Goal: Task Accomplishment & Management: Manage account settings

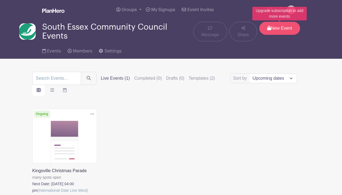
click at [275, 28] on p "New Event" at bounding box center [279, 28] width 41 height 13
click at [276, 27] on p "New Event" at bounding box center [279, 28] width 41 height 13
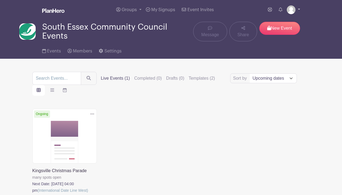
click at [292, 9] on img at bounding box center [291, 9] width 9 height 9
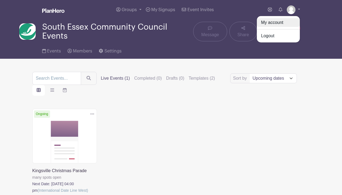
click at [273, 22] on link "My account" at bounding box center [278, 22] width 43 height 9
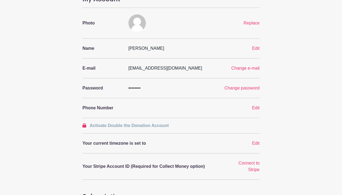
scroll to position [38, 0]
click at [103, 125] on span "Activate Double the Donation Account" at bounding box center [129, 125] width 79 height 5
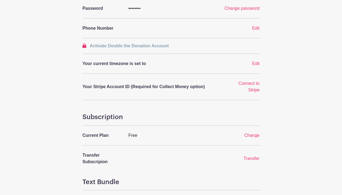
scroll to position [115, 0]
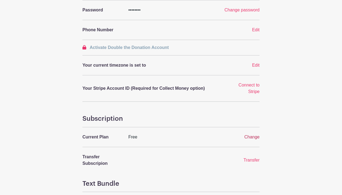
click at [257, 137] on span "Change" at bounding box center [251, 137] width 15 height 5
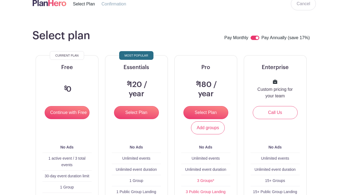
scroll to position [11, 0]
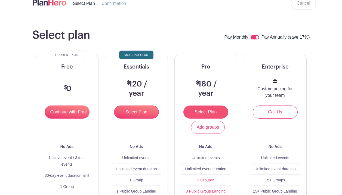
click at [215, 113] on input "Select Plan" at bounding box center [205, 112] width 45 height 13
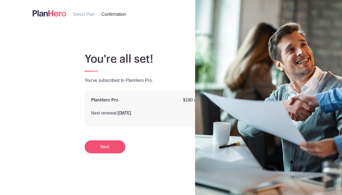
click at [103, 148] on link "Next" at bounding box center [105, 146] width 41 height 13
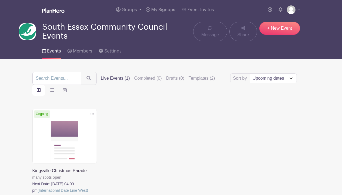
click at [93, 115] on icon at bounding box center [92, 114] width 4 height 4
click at [137, 125] on div "Delete Event Are you sure you want to delete this Event? Yes, Delete No, Cancel…" at bounding box center [171, 159] width 284 height 100
click at [109, 52] on span "Settings" at bounding box center [113, 51] width 17 height 4
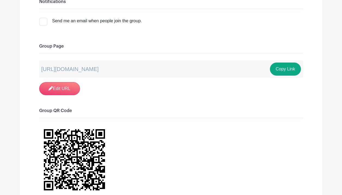
scroll to position [162, 0]
click at [69, 87] on link "Edit URL" at bounding box center [59, 88] width 41 height 13
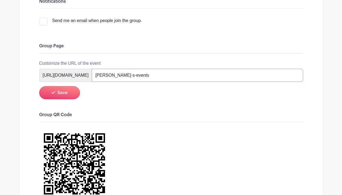
drag, startPoint x: 164, startPoint y: 75, endPoint x: 148, endPoint y: 75, distance: 16.3
click at [148, 75] on input "natasha-s-events" at bounding box center [197, 75] width 211 height 13
type input "secc-s-events"
click at [64, 93] on span "Save" at bounding box center [62, 93] width 10 height 4
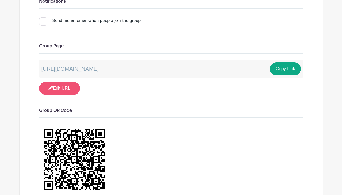
click at [65, 87] on link "Edit URL" at bounding box center [59, 88] width 41 height 13
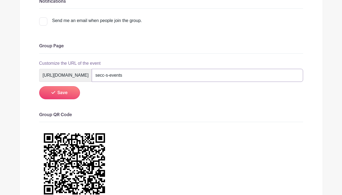
click at [162, 75] on input "secc-s-events" at bounding box center [197, 75] width 211 height 13
type input "secc-events"
click at [61, 95] on span "Save" at bounding box center [62, 93] width 10 height 4
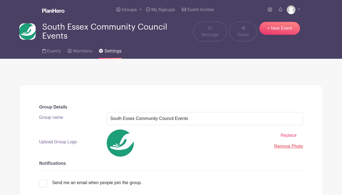
scroll to position [0, 0]
click at [54, 51] on span "Events" at bounding box center [54, 51] width 14 height 4
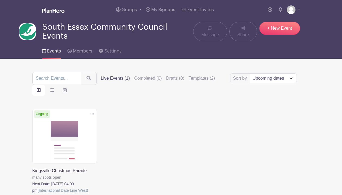
click at [178, 61] on main "Groups All Groups South Essex Community Council Events Add New Group My Signups…" at bounding box center [171, 121] width 342 height 243
click at [93, 114] on icon at bounding box center [92, 114] width 4 height 4
click at [133, 120] on div "Delete Event Are you sure you want to delete this Event? Yes, Delete No, Cancel…" at bounding box center [171, 159] width 284 height 100
click at [83, 48] on link "Members" at bounding box center [80, 49] width 25 height 17
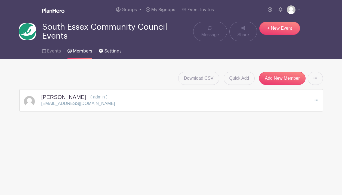
click at [106, 53] on span "Settings" at bounding box center [113, 51] width 17 height 4
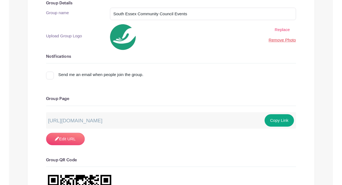
scroll to position [104, 0]
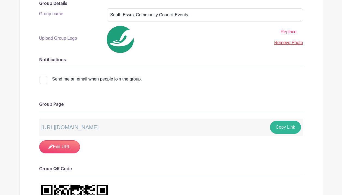
click at [279, 129] on button "Copy Link" at bounding box center [285, 127] width 31 height 13
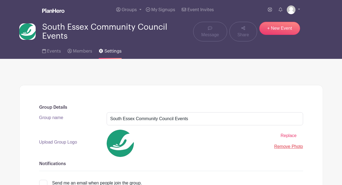
scroll to position [0, 0]
click at [53, 52] on span "Events" at bounding box center [54, 51] width 14 height 4
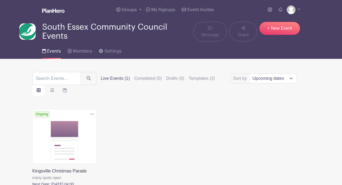
click at [294, 9] on img at bounding box center [291, 9] width 9 height 9
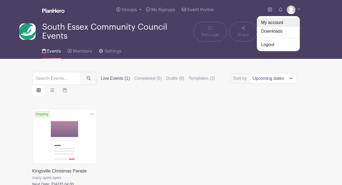
click at [279, 23] on link "My account" at bounding box center [278, 22] width 43 height 9
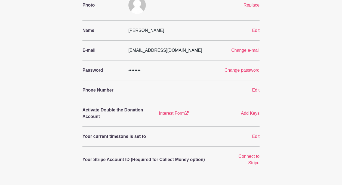
scroll to position [57, 0]
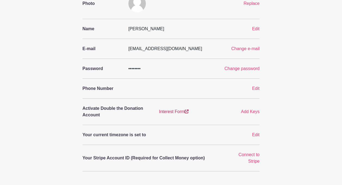
click at [166, 111] on link "Interest Form" at bounding box center [174, 111] width 30 height 5
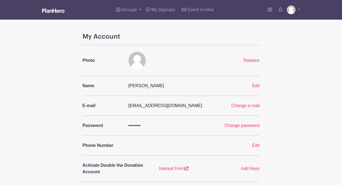
scroll to position [0, 0]
click at [52, 12] on img at bounding box center [53, 10] width 22 height 4
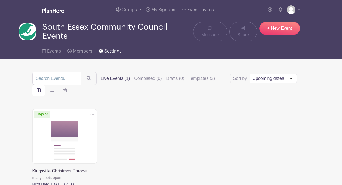
click at [105, 51] on span "Settings" at bounding box center [113, 51] width 17 height 4
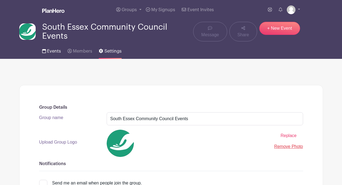
click at [51, 51] on span "Events" at bounding box center [54, 51] width 14 height 4
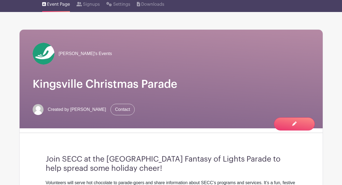
scroll to position [41, 0]
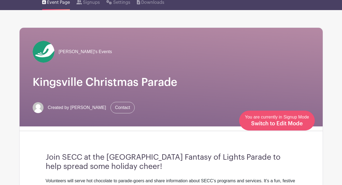
click at [290, 124] on span "Switch to Edit Mode" at bounding box center [277, 123] width 52 height 5
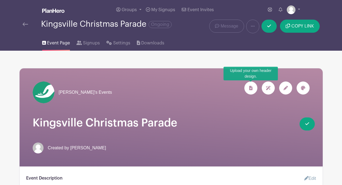
click at [252, 87] on icon at bounding box center [250, 88] width 3 height 4
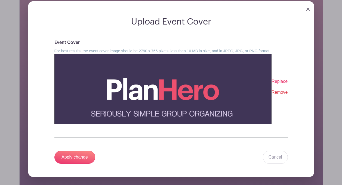
scroll to position [78, 0]
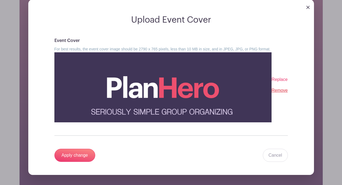
click at [282, 79] on span "Replace" at bounding box center [280, 79] width 16 height 5
click at [0, 0] on input "Replace" at bounding box center [0, 0] width 0 height 0
click at [280, 80] on span "Replace" at bounding box center [280, 79] width 16 height 5
click at [0, 0] on input "Replace" at bounding box center [0, 0] width 0 height 0
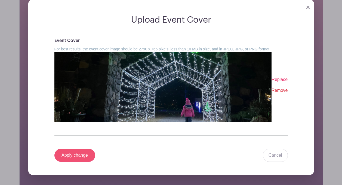
click at [71, 155] on input "Apply change" at bounding box center [74, 155] width 41 height 13
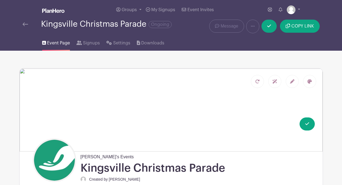
scroll to position [0, 0]
click at [24, 23] on img at bounding box center [25, 24] width 5 height 4
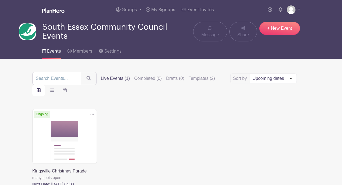
click at [93, 115] on icon at bounding box center [92, 114] width 4 height 4
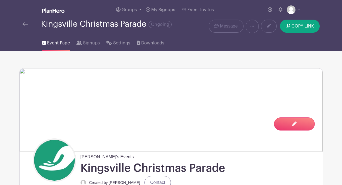
click at [26, 25] on img at bounding box center [25, 24] width 5 height 4
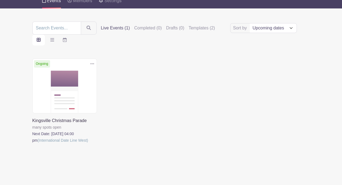
scroll to position [49, 0]
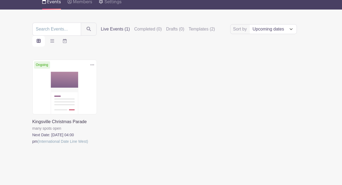
click at [32, 145] on link at bounding box center [32, 145] width 0 height 0
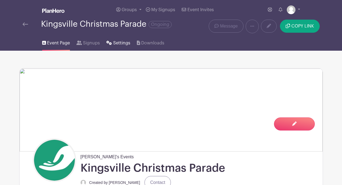
click at [121, 46] on span "Settings" at bounding box center [121, 43] width 17 height 7
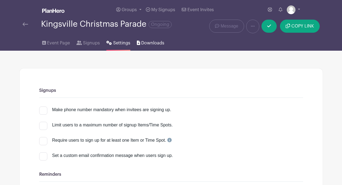
click at [149, 43] on span "Downloads" at bounding box center [152, 43] width 23 height 7
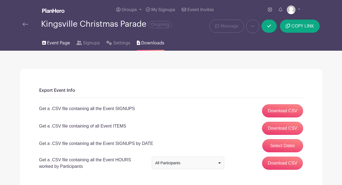
click at [56, 42] on span "Event Page" at bounding box center [58, 43] width 23 height 7
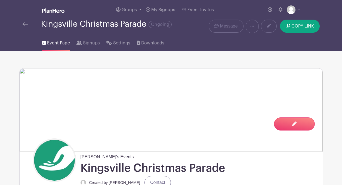
click at [26, 26] on img at bounding box center [25, 24] width 5 height 4
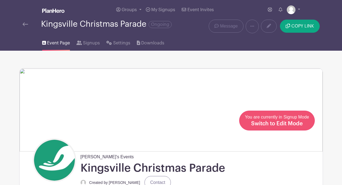
click at [289, 123] on span "Switch to Edit Mode" at bounding box center [277, 123] width 52 height 5
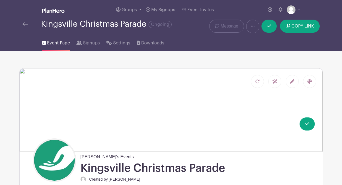
click at [292, 82] on icon at bounding box center [292, 81] width 4 height 4
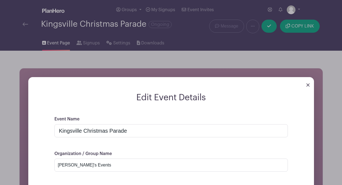
click at [307, 86] on img at bounding box center [308, 84] width 3 height 3
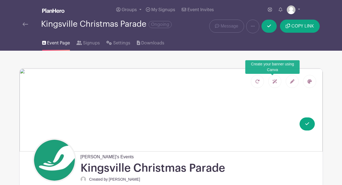
click at [276, 81] on icon at bounding box center [275, 81] width 5 height 4
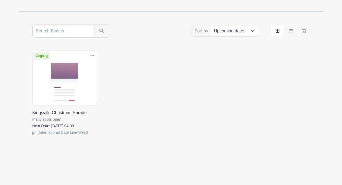
scroll to position [83, 0]
click at [32, 136] on link at bounding box center [32, 136] width 0 height 0
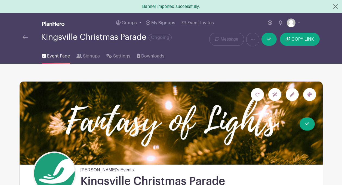
click at [26, 36] on img at bounding box center [25, 37] width 5 height 4
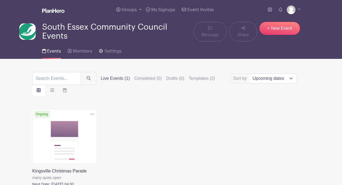
click at [91, 115] on icon at bounding box center [92, 114] width 4 height 4
click at [127, 142] on div "Delete Event Are you sure you want to delete this Event? Yes, Delete No, Cancel…" at bounding box center [171, 159] width 284 height 100
